Goal: Check status

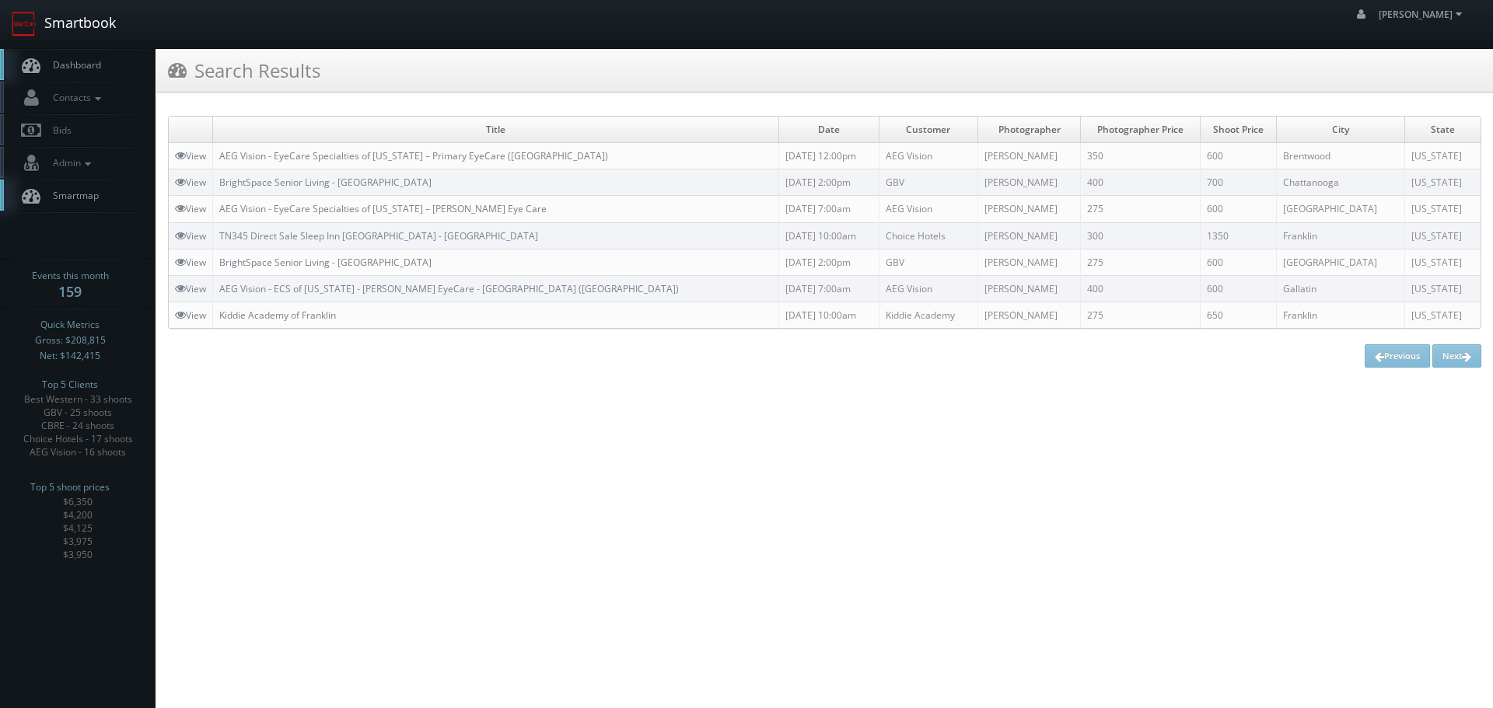
click at [71, 40] on link "Smartbook" at bounding box center [64, 24] width 128 height 48
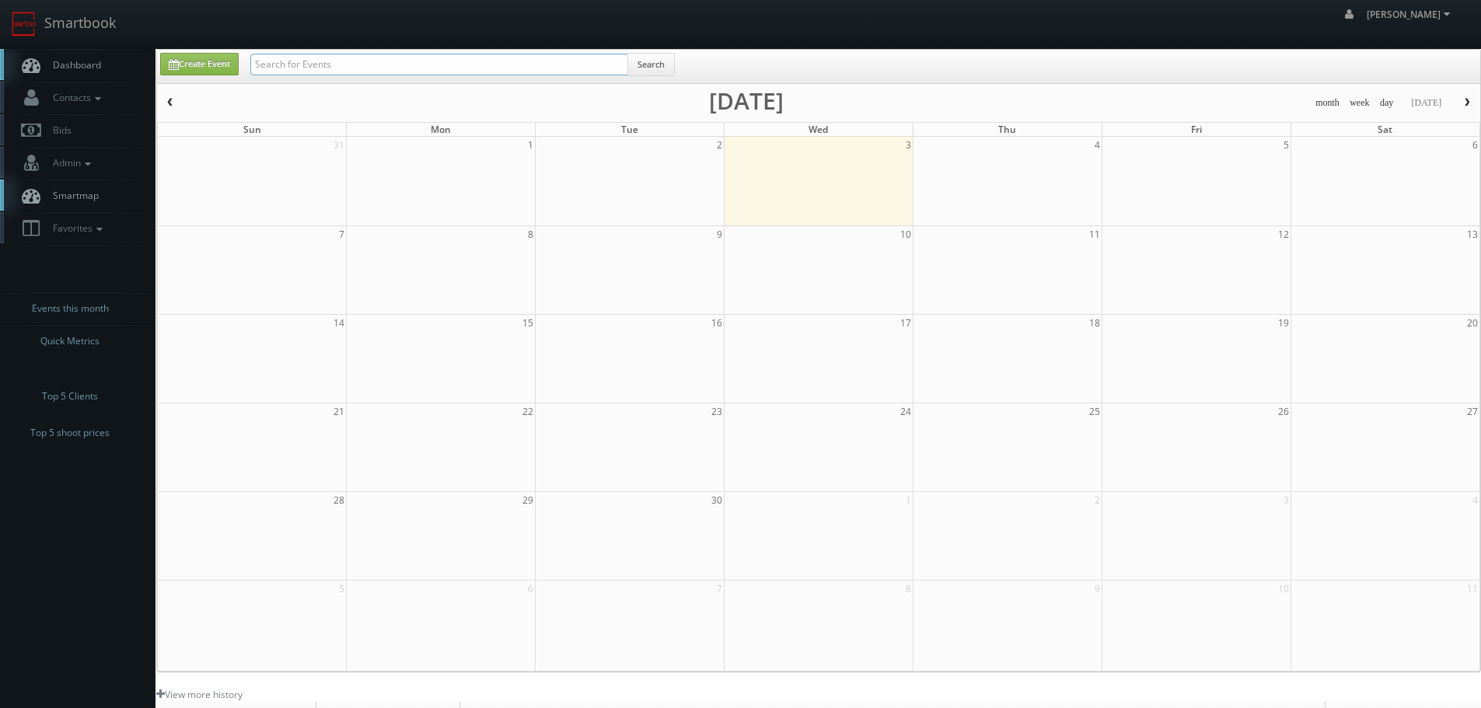
click at [468, 59] on input "text" at bounding box center [439, 65] width 378 height 22
type input "03156"
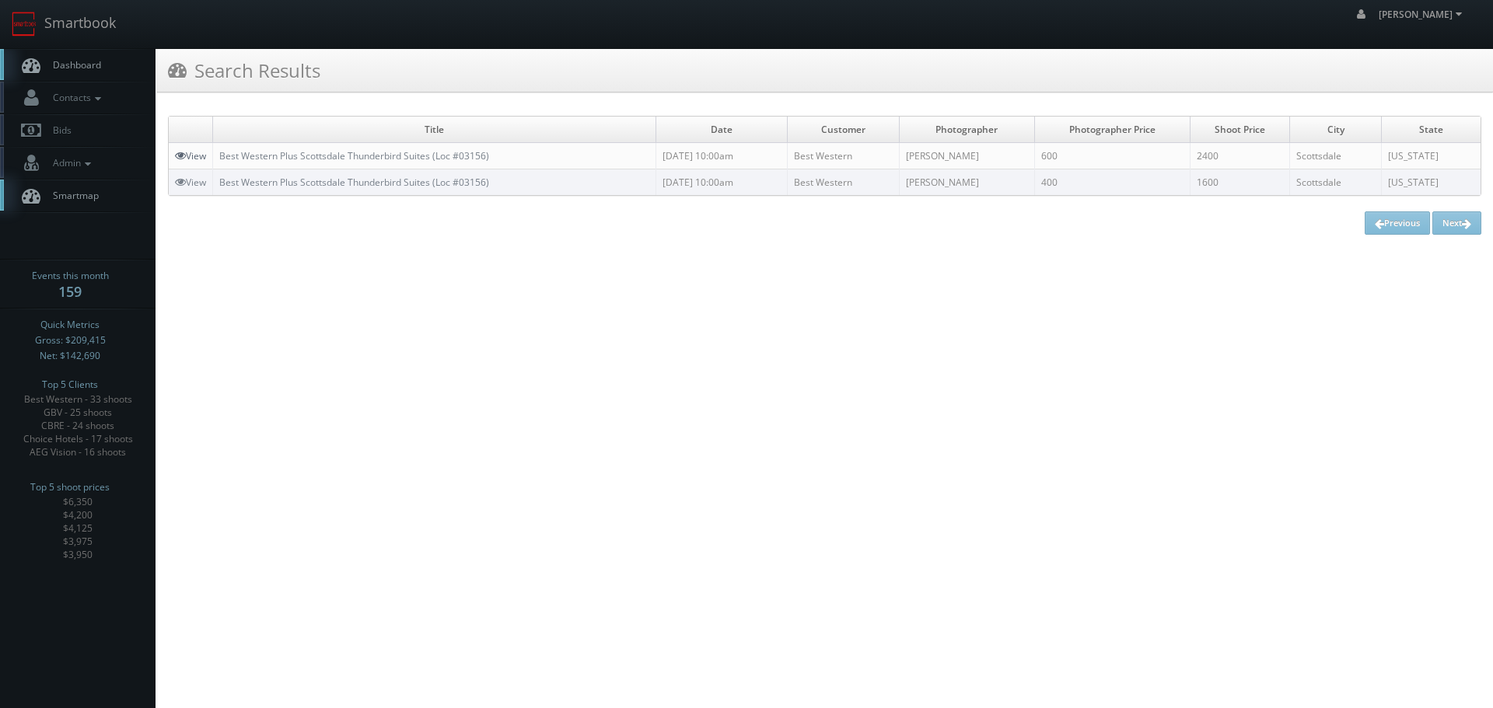
click at [186, 157] on link "View" at bounding box center [190, 155] width 31 height 13
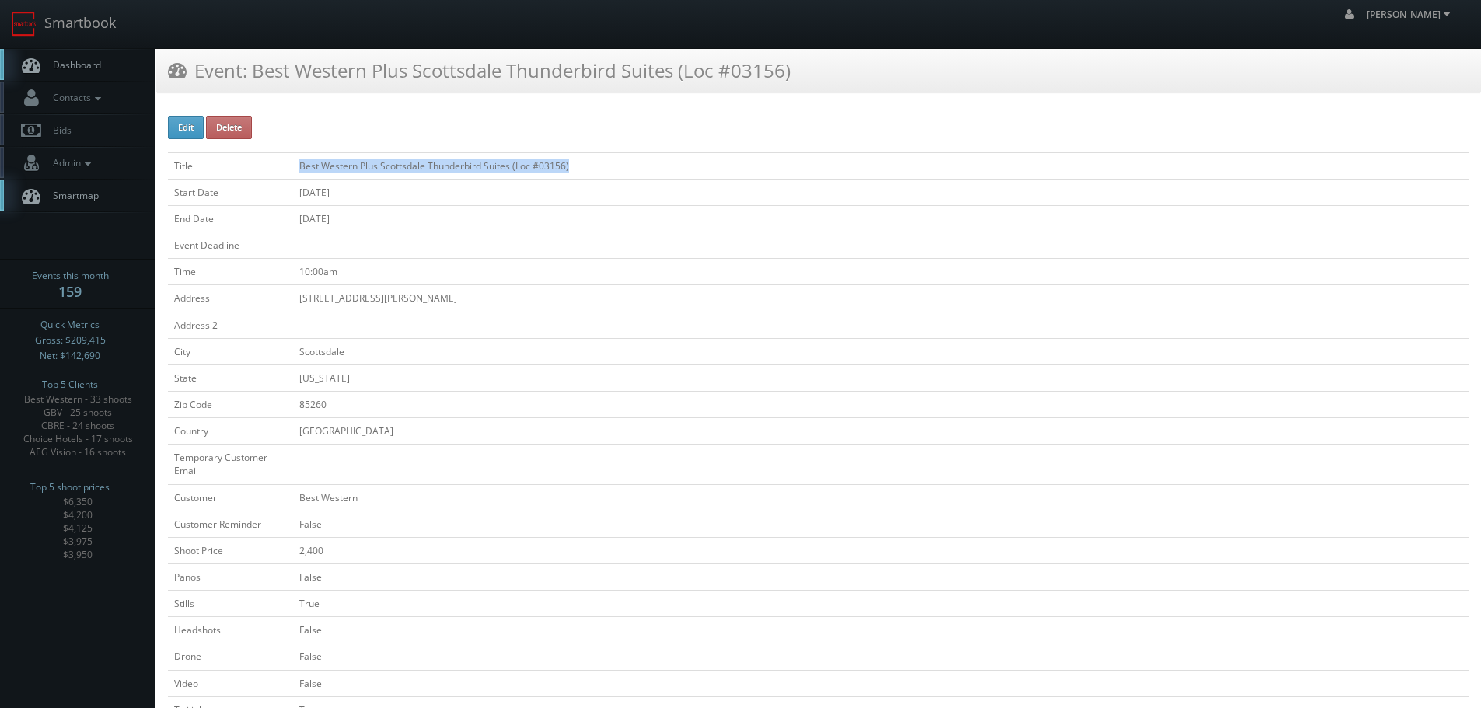
drag, startPoint x: 608, startPoint y: 162, endPoint x: 247, endPoint y: 152, distance: 360.9
click at [247, 152] on tr "Title Best Western Plus Scottsdale Thunderbird Suites (Loc #03156)" at bounding box center [819, 165] width 1302 height 26
copy tr "Best Western Plus Scottsdale Thunderbird Suites (Loc #03156)"
